Goal: Obtain resource: Obtain resource

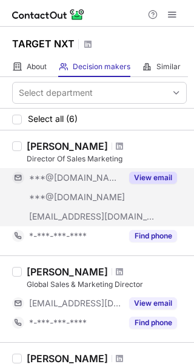
click at [63, 206] on div "***@yahoo.com" at bounding box center [67, 197] width 110 height 19
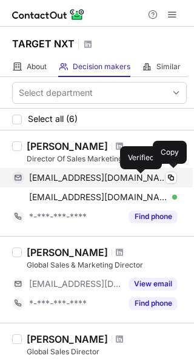
click at [173, 179] on div at bounding box center [175, 178] width 5 height 5
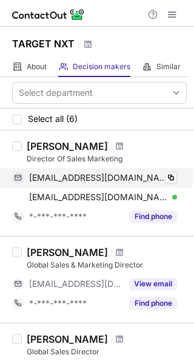
click at [173, 179] on div at bounding box center [175, 178] width 5 height 5
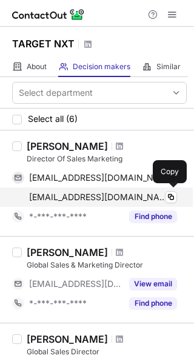
click at [162, 194] on div "coolguy555_98@yahoo.com Verified" at bounding box center [103, 197] width 148 height 11
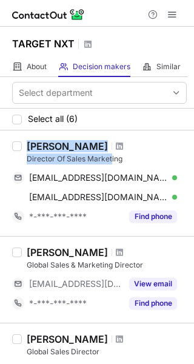
drag, startPoint x: 60, startPoint y: 154, endPoint x: 15, endPoint y: 139, distance: 47.8
click at [15, 139] on div "James Newman Director Of Sales Marketing jwnewman2@hotmail.com Verified Copy co…" at bounding box center [97, 184] width 194 height 106
drag, startPoint x: 132, startPoint y: 159, endPoint x: 20, endPoint y: 139, distance: 113.6
click at [20, 139] on div "James Newman Director Of Sales Marketing jwnewman2@hotmail.com Verified Copy co…" at bounding box center [97, 184] width 194 height 106
copy div "James Newman Director Of Sales Marketing"
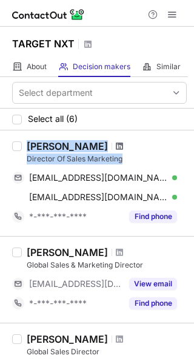
click at [116, 151] on span at bounding box center [119, 147] width 7 height 10
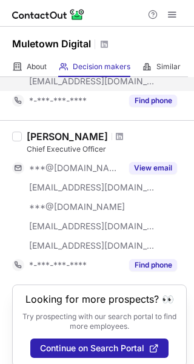
scroll to position [129, 0]
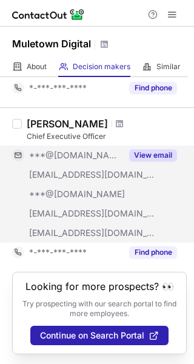
click at [95, 177] on span "***@silverboxdev.com" at bounding box center [92, 174] width 126 height 11
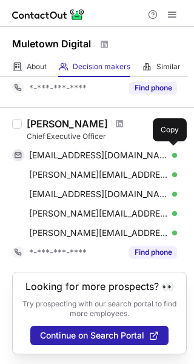
click at [168, 148] on div "asilvermandrums@gmail.com Verified Copy" at bounding box center [94, 155] width 165 height 19
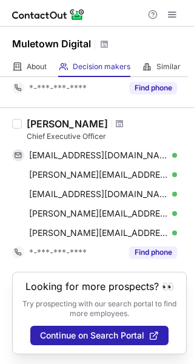
click at [168, 148] on div "asilvermandrums@gmail.com Verified Copy" at bounding box center [94, 155] width 165 height 19
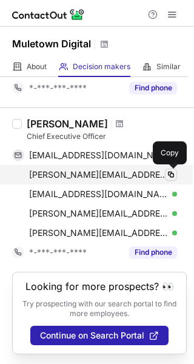
click at [170, 177] on span at bounding box center [171, 175] width 10 height 10
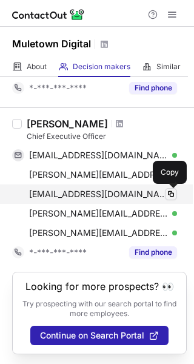
click at [173, 193] on span at bounding box center [171, 195] width 10 height 10
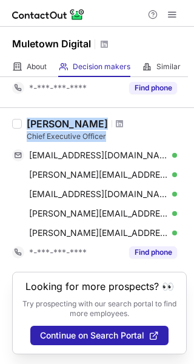
drag, startPoint x: 107, startPoint y: 141, endPoint x: 26, endPoint y: 120, distance: 84.0
click at [26, 120] on div "Adam Silverman Chief Executive Officer asilvermandrums@gmail.com Verified Copy …" at bounding box center [104, 190] width 165 height 145
copy div "Adam Silverman Chief Executive Officer"
click at [117, 120] on span at bounding box center [119, 124] width 7 height 10
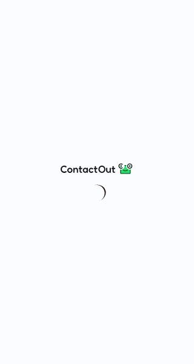
click at [58, 151] on div at bounding box center [97, 182] width 194 height 364
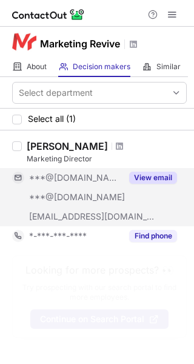
click at [93, 183] on div "***@gmail.com" at bounding box center [67, 177] width 110 height 19
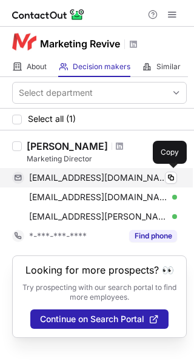
click at [157, 183] on div "mohatami@gmail.com Verified Copy" at bounding box center [94, 177] width 165 height 19
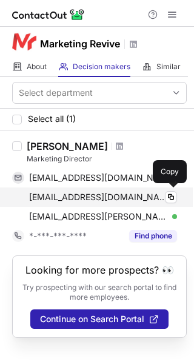
click at [162, 197] on div "maanihatami@gmail.com Verified" at bounding box center [103, 197] width 148 height 11
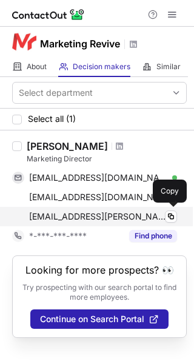
click at [157, 214] on div "maani.hatami@covu.com Verified" at bounding box center [103, 216] width 148 height 11
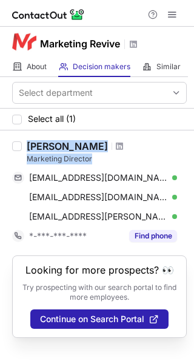
drag, startPoint x: 93, startPoint y: 156, endPoint x: 27, endPoint y: 141, distance: 67.8
click at [27, 141] on div "Maani Hatami Marketing Director" at bounding box center [107, 152] width 160 height 24
copy div "Maani Hatami Marketing Director"
click at [99, 141] on div "Maani Hatami" at bounding box center [107, 146] width 160 height 12
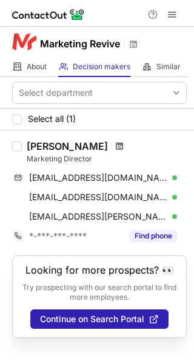
click at [116, 143] on span at bounding box center [119, 147] width 7 height 10
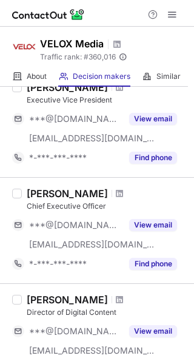
scroll to position [86, 0]
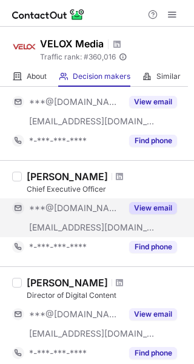
click at [110, 209] on div "***@gmail.com" at bounding box center [75, 208] width 93 height 11
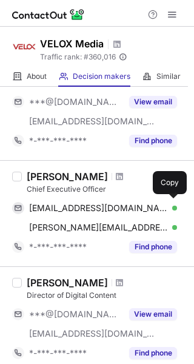
click at [110, 209] on span "joerowett@gmail.com" at bounding box center [98, 208] width 139 height 11
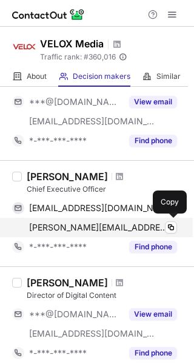
click at [158, 226] on div "joe@veloxmedia.com Verified" at bounding box center [103, 227] width 148 height 11
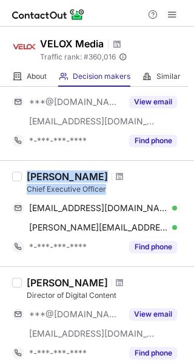
drag, startPoint x: 109, startPoint y: 186, endPoint x: 25, endPoint y: 176, distance: 84.4
click at [25, 176] on div "Joe Rowett Chief Executive Officer joerowett@gmail.com Verified Copy joe@veloxm…" at bounding box center [104, 214] width 165 height 86
copy div "Joe Rowett Chief Executive Officer"
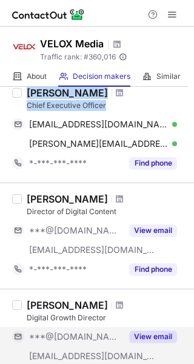
scroll to position [167, 0]
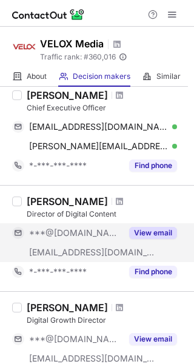
click at [101, 247] on div "[EMAIL_ADDRESS][DOMAIN_NAME]" at bounding box center [67, 252] width 110 height 19
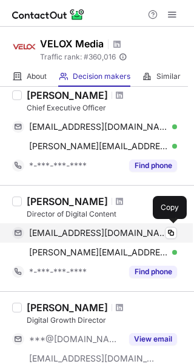
click at [163, 239] on div "evelynromans@gmail.com Verified Copy" at bounding box center [94, 233] width 165 height 19
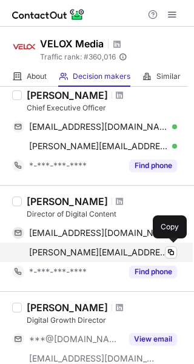
click at [160, 254] on div "evelyn@veloxmedia.com Verified" at bounding box center [103, 252] width 148 height 11
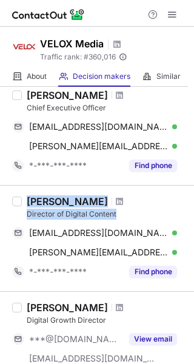
drag, startPoint x: 126, startPoint y: 216, endPoint x: 26, endPoint y: 202, distance: 101.2
click at [26, 202] on div "Evelyn Woodhead Director of Digital Content evelynromans@gmail.com Verified Cop…" at bounding box center [104, 239] width 165 height 86
copy div "Evelyn Woodhead Director of Digital Content"
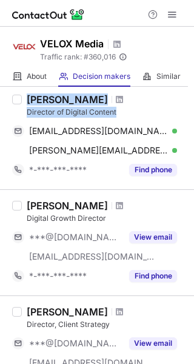
scroll to position [34, 0]
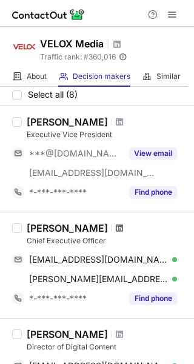
click at [116, 225] on span at bounding box center [119, 229] width 7 height 10
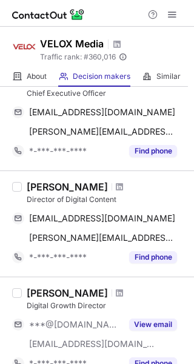
scroll to position [190, 0]
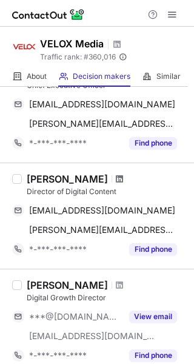
click at [121, 177] on span at bounding box center [119, 179] width 7 height 10
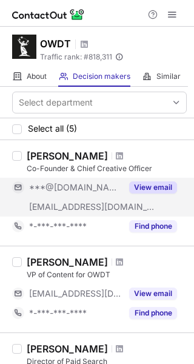
click at [134, 186] on button "View email" at bounding box center [153, 188] width 48 height 12
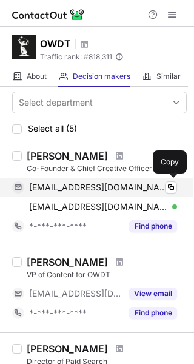
click at [134, 185] on span "[EMAIL_ADDRESS][DOMAIN_NAME]" at bounding box center [98, 187] width 139 height 11
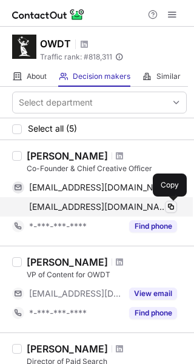
click at [170, 207] on span at bounding box center [171, 207] width 10 height 10
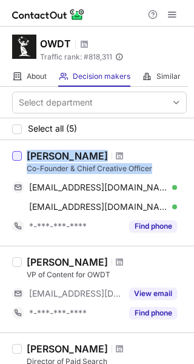
drag, startPoint x: 156, startPoint y: 168, endPoint x: 20, endPoint y: 152, distance: 136.5
click at [20, 152] on div "[PERSON_NAME] Co-Founder & Chief Creative Officer [PERSON_NAME][EMAIL_ADDRESS][…" at bounding box center [97, 193] width 194 height 106
copy div "[PERSON_NAME] Co-Founder & Chief Creative Officer"
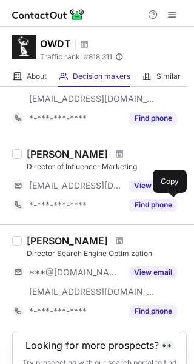
scroll to position [323, 0]
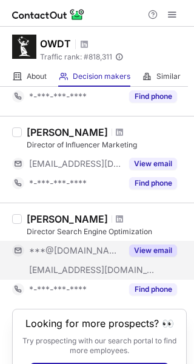
click at [101, 260] on div "***@[DOMAIN_NAME]" at bounding box center [67, 250] width 110 height 19
